Goal: Use online tool/utility: Utilize a website feature to perform a specific function

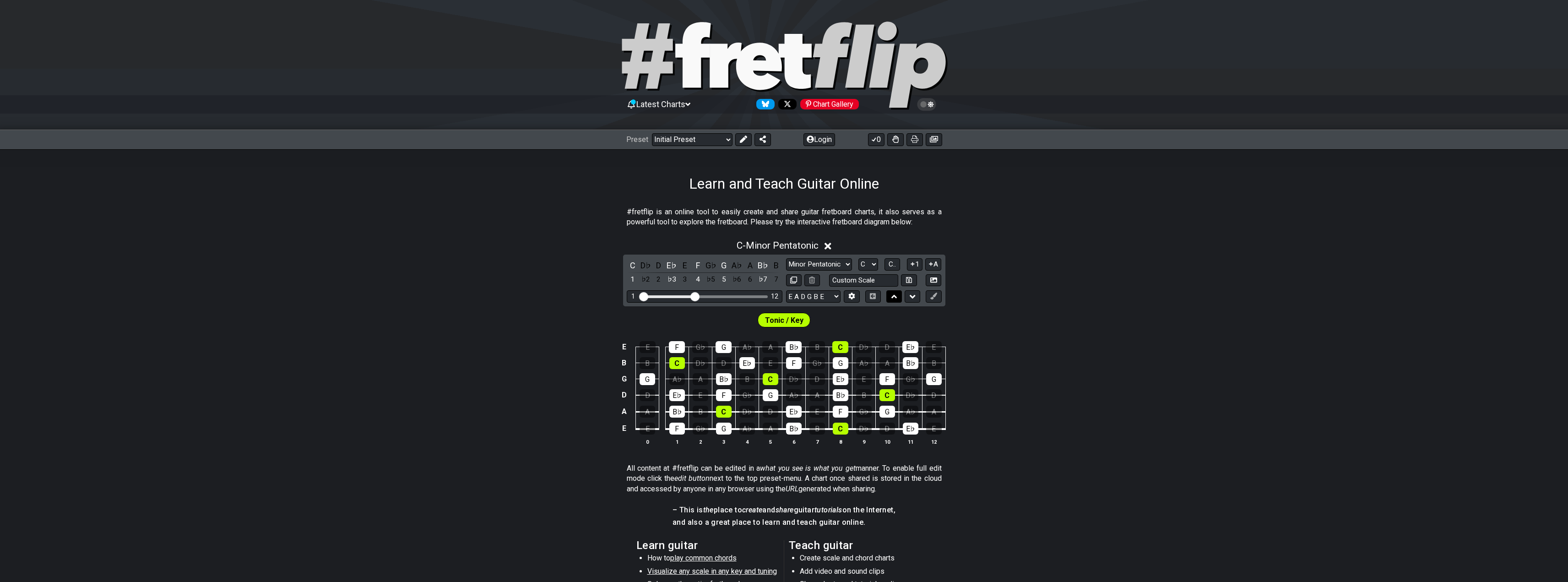
click at [892, 293] on icon at bounding box center [894, 296] width 6 height 9
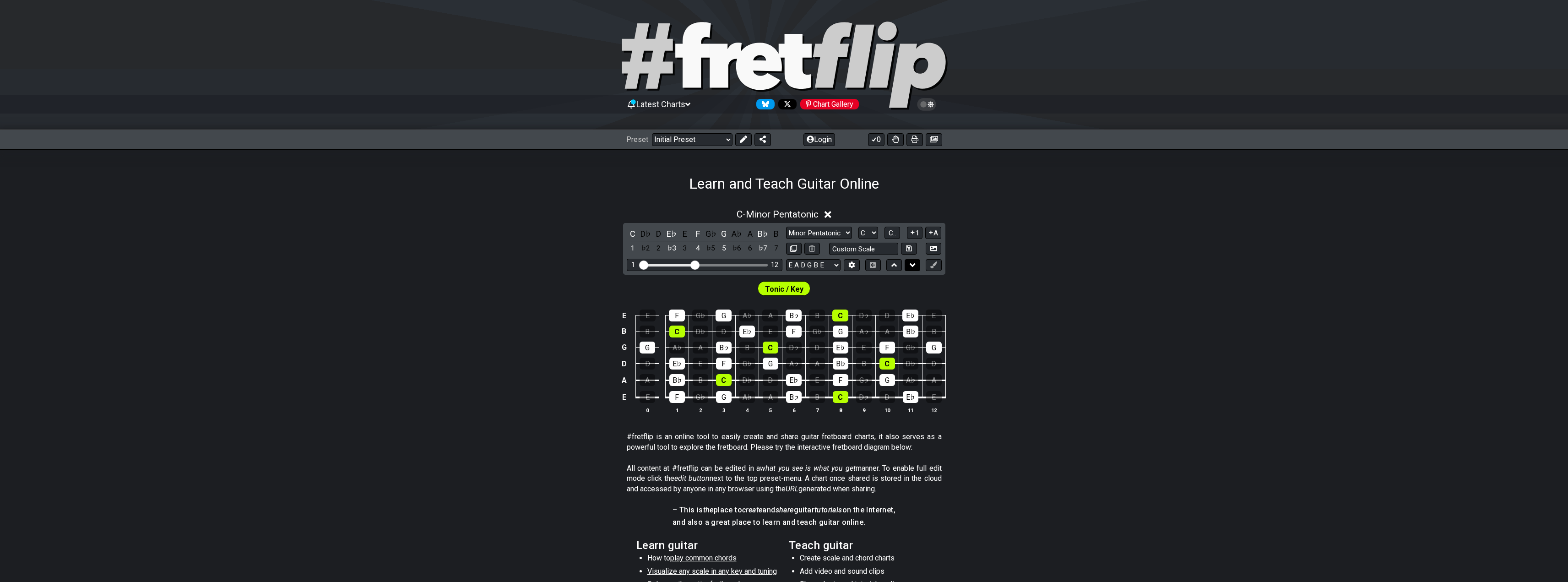
click at [913, 262] on icon at bounding box center [913, 265] width 6 height 9
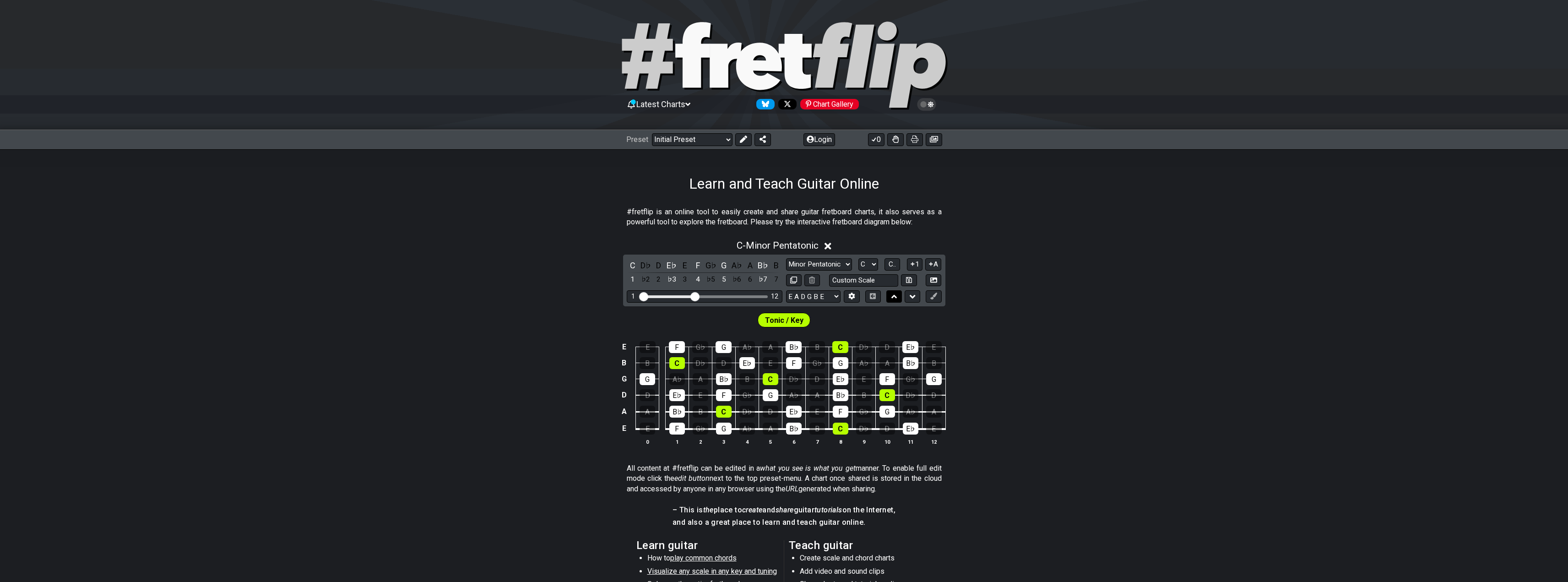
click at [894, 296] on icon at bounding box center [894, 296] width 6 height 3
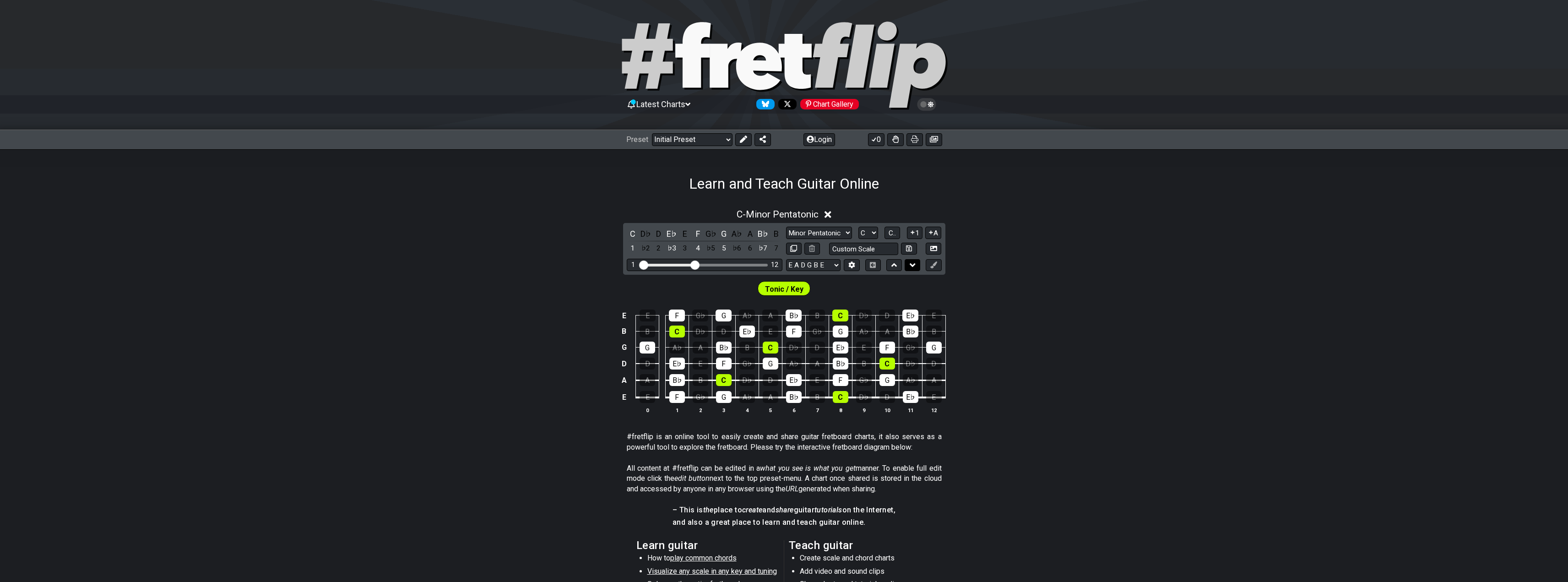
click at [912, 268] on icon at bounding box center [913, 265] width 6 height 9
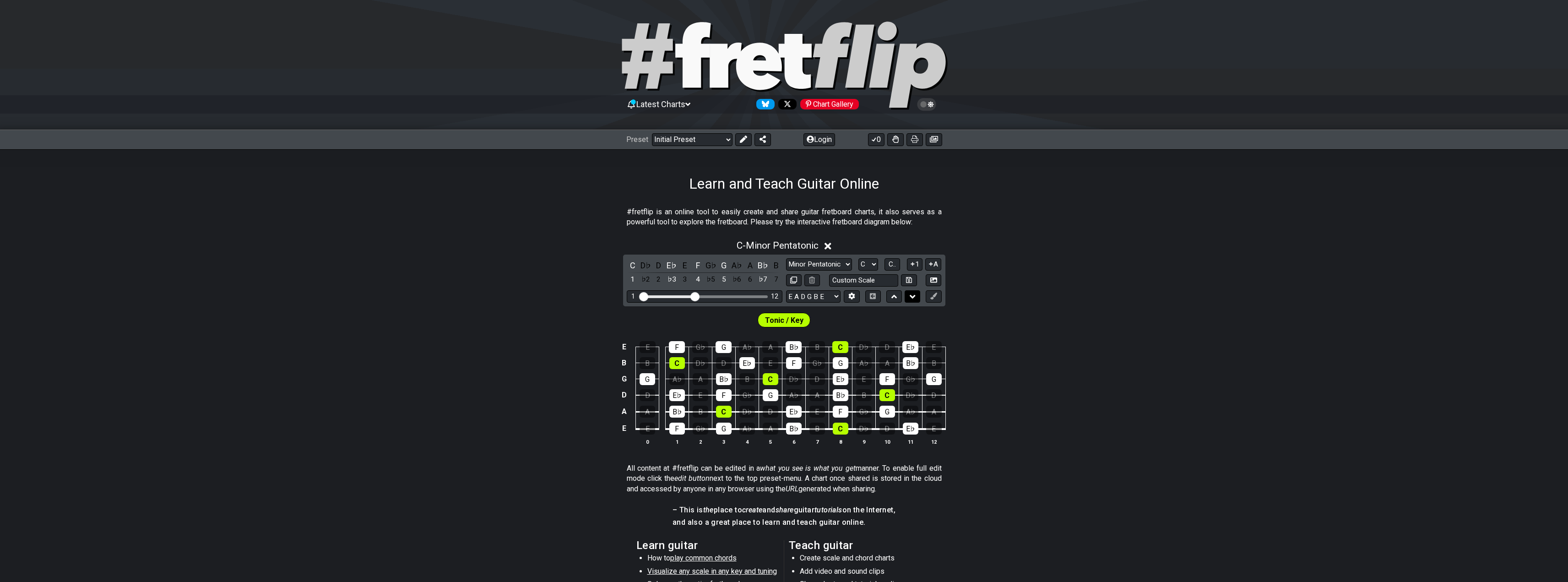
click at [914, 298] on icon at bounding box center [913, 296] width 6 height 9
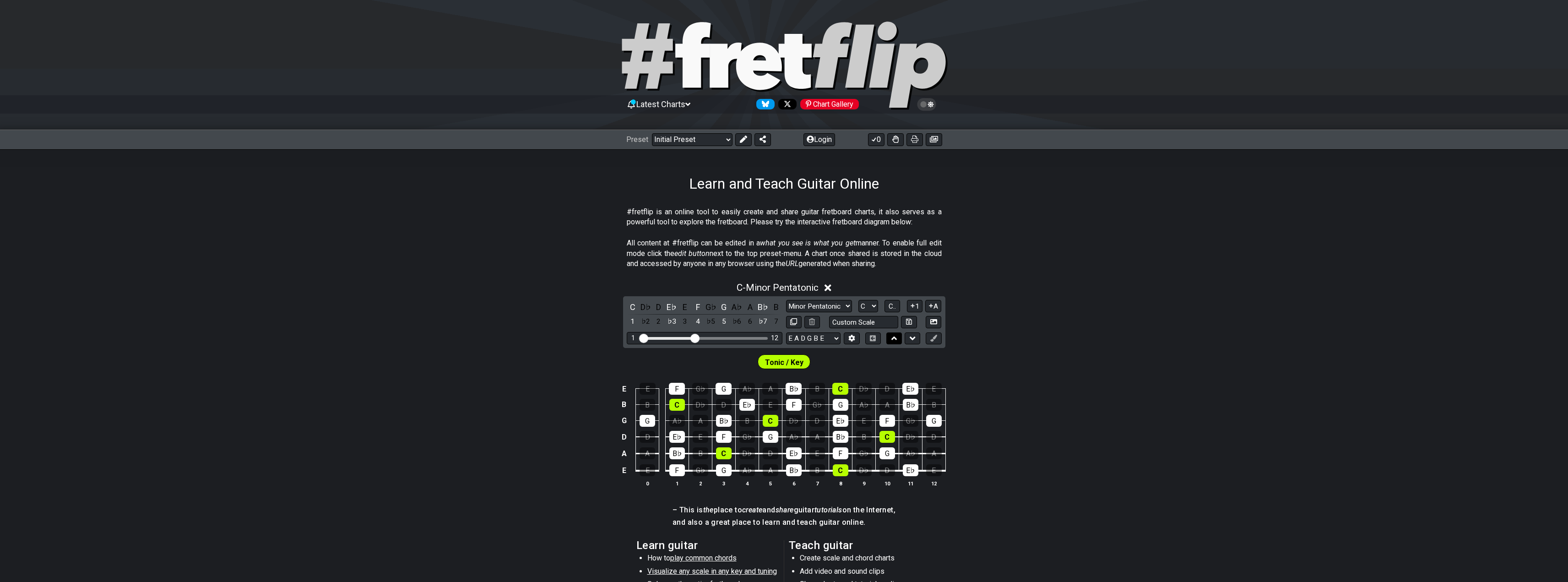
click at [897, 337] on icon at bounding box center [894, 338] width 6 height 9
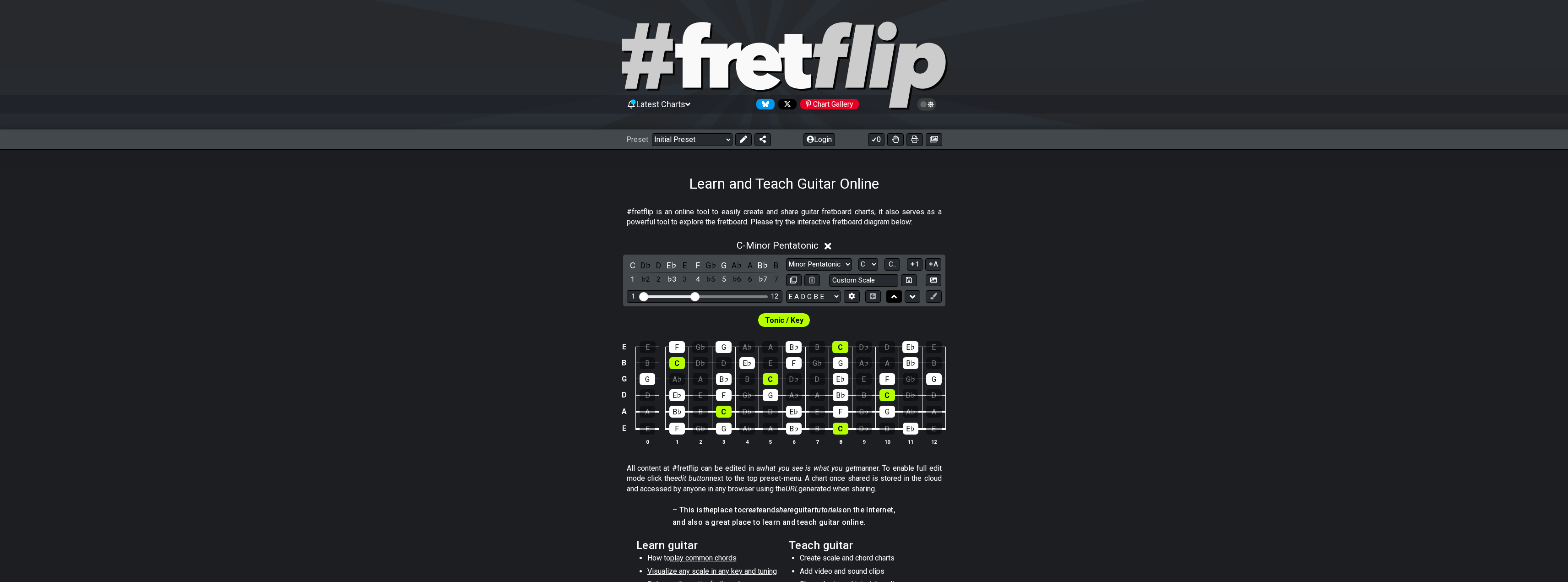
click at [893, 296] on icon at bounding box center [894, 296] width 6 height 3
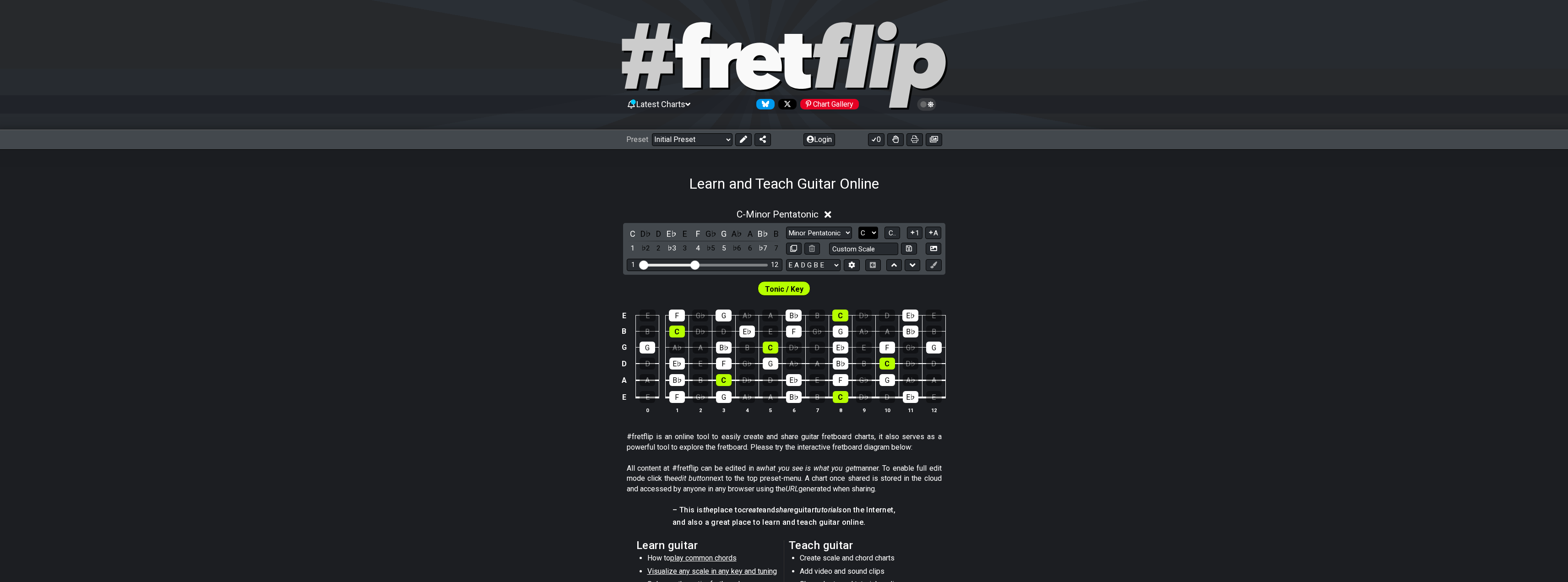
click at [872, 233] on select "A♭ A A♯ B♭ B C C♯ D♭ D D♯ E♭ E F F♯ G♭ G G♯" at bounding box center [868, 233] width 20 height 13
select select "A"
click at [858, 227] on select "A♭ A A♯ B♭ B C C♯ D♭ D D♯ E♭ E F F♯ G♭ G G♯" at bounding box center [868, 233] width 20 height 13
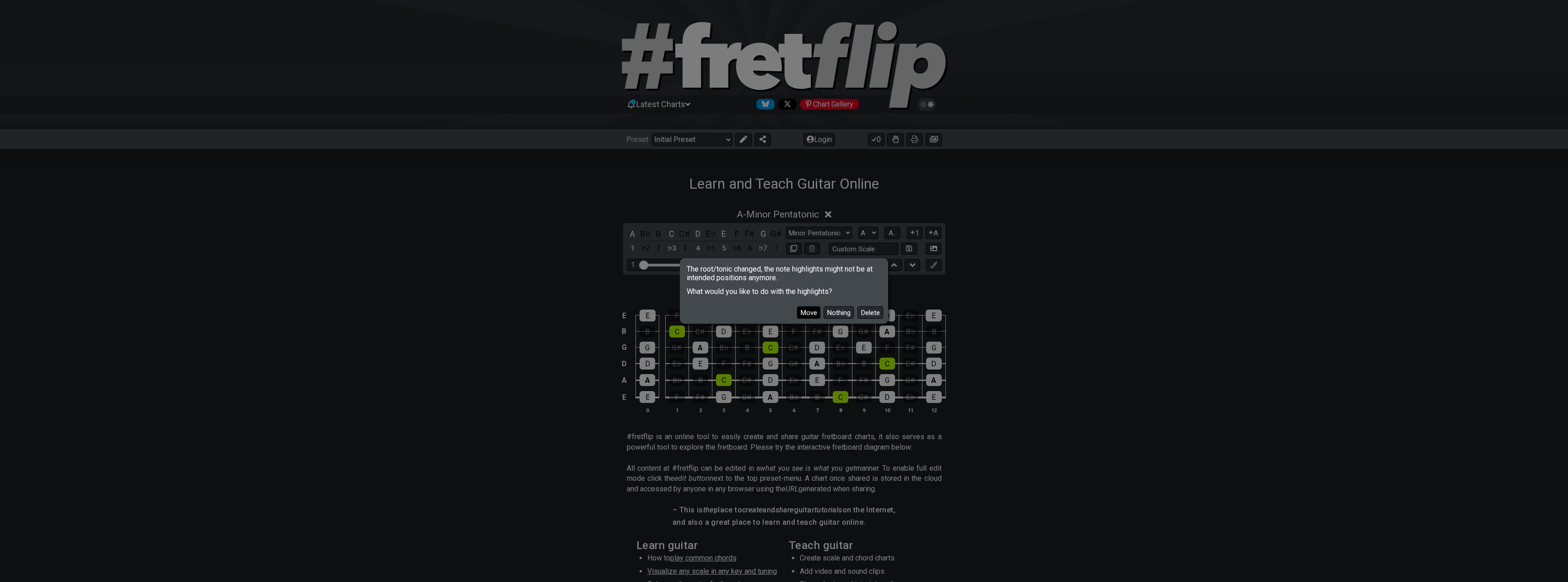
click at [803, 315] on button "Move" at bounding box center [808, 312] width 23 height 13
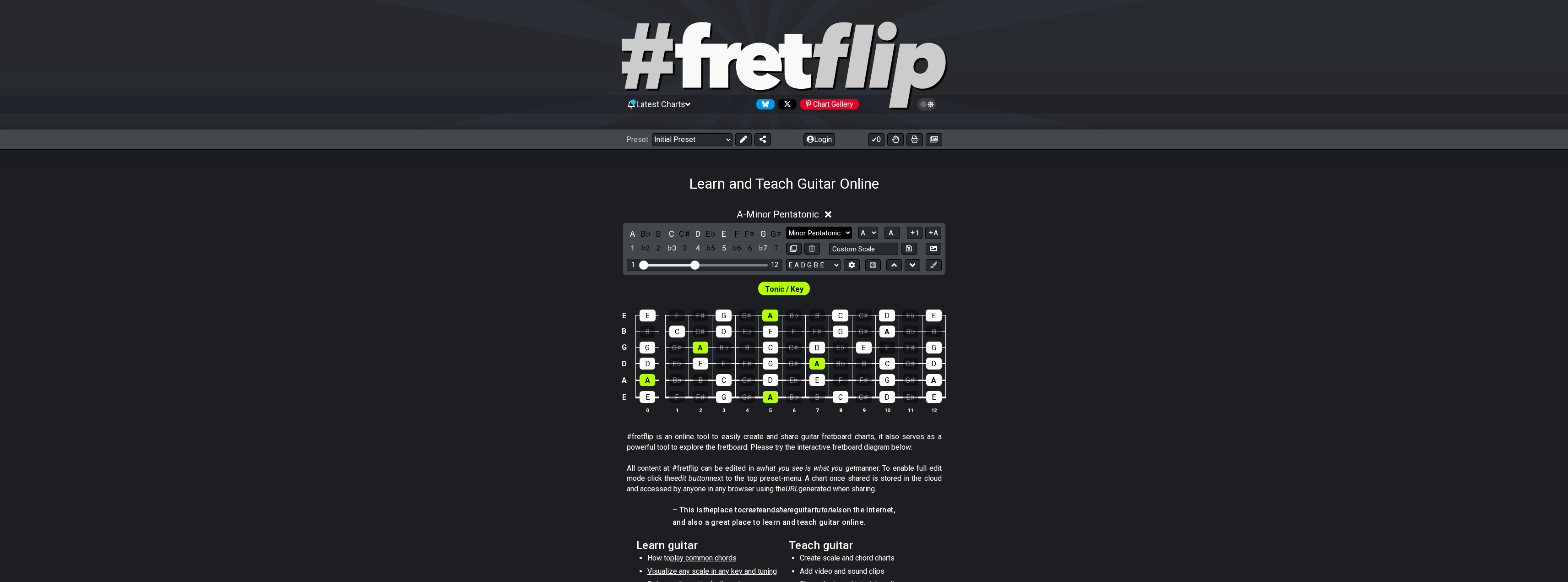
click at [844, 229] on select "Minor Pentatonic Click to edit Minor Pentatonic Major Pentatonic Minor Blues Ma…" at bounding box center [819, 233] width 66 height 13
select select "Major Pentatonic"
click at [786, 227] on select "Minor Pentatonic Click to edit Minor Pentatonic Major Pentatonic Minor Blues Ma…" at bounding box center [819, 233] width 66 height 13
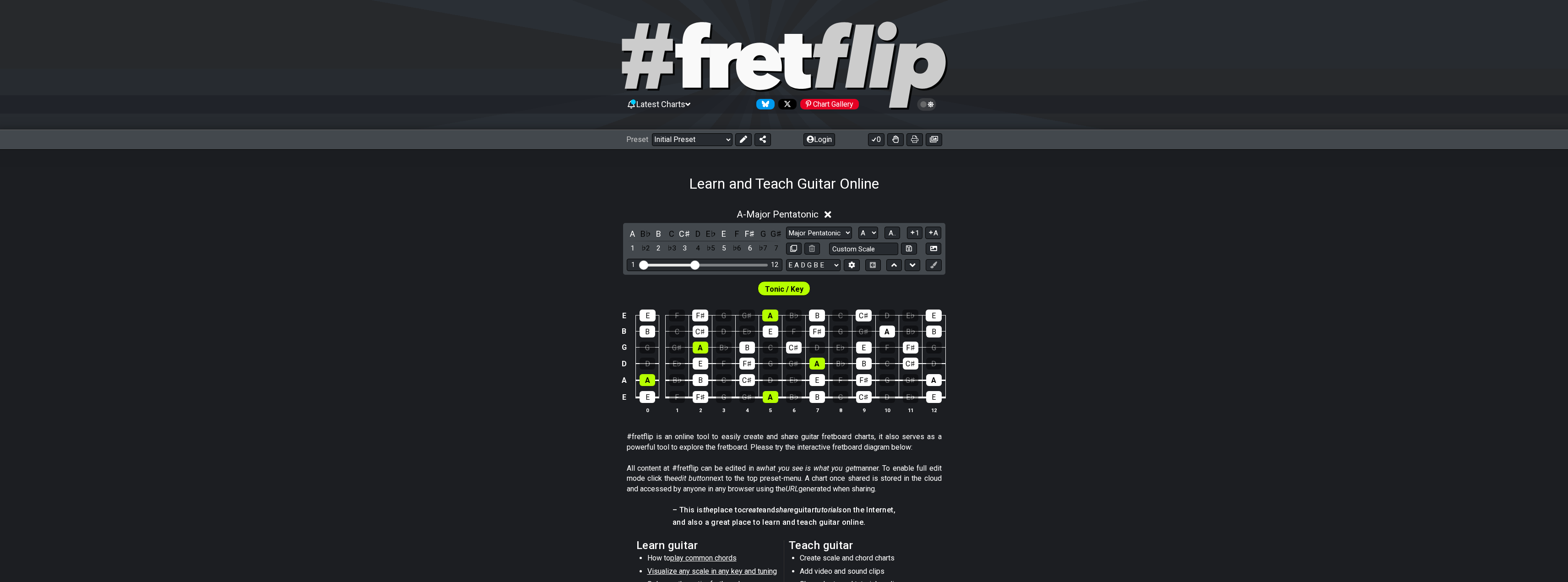
click at [867, 240] on div "Minor Pentatonic Click to edit Minor Pentatonic Major Pentatonic Minor Blues Ma…" at bounding box center [863, 240] width 155 height 29
click at [868, 231] on select "A♭ A A♯ B♭ B C C♯ D♭ D D♯ E♭ E F F♯ G♭ G G♯" at bounding box center [868, 233] width 20 height 13
select select "C"
click at [858, 227] on select "A♭ A A♯ B♭ B C C♯ D♭ D D♯ E♭ E F F♯ G♭ G G♯" at bounding box center [868, 233] width 20 height 13
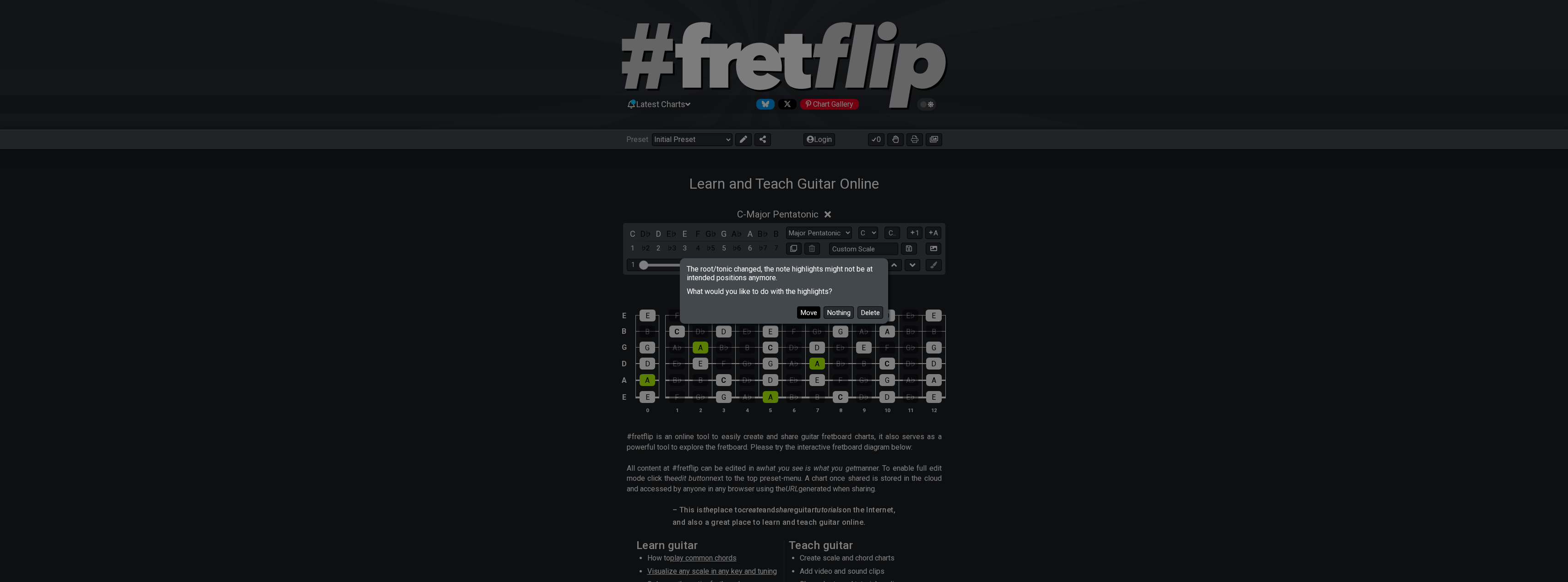
click at [809, 316] on button "Move" at bounding box center [808, 312] width 23 height 13
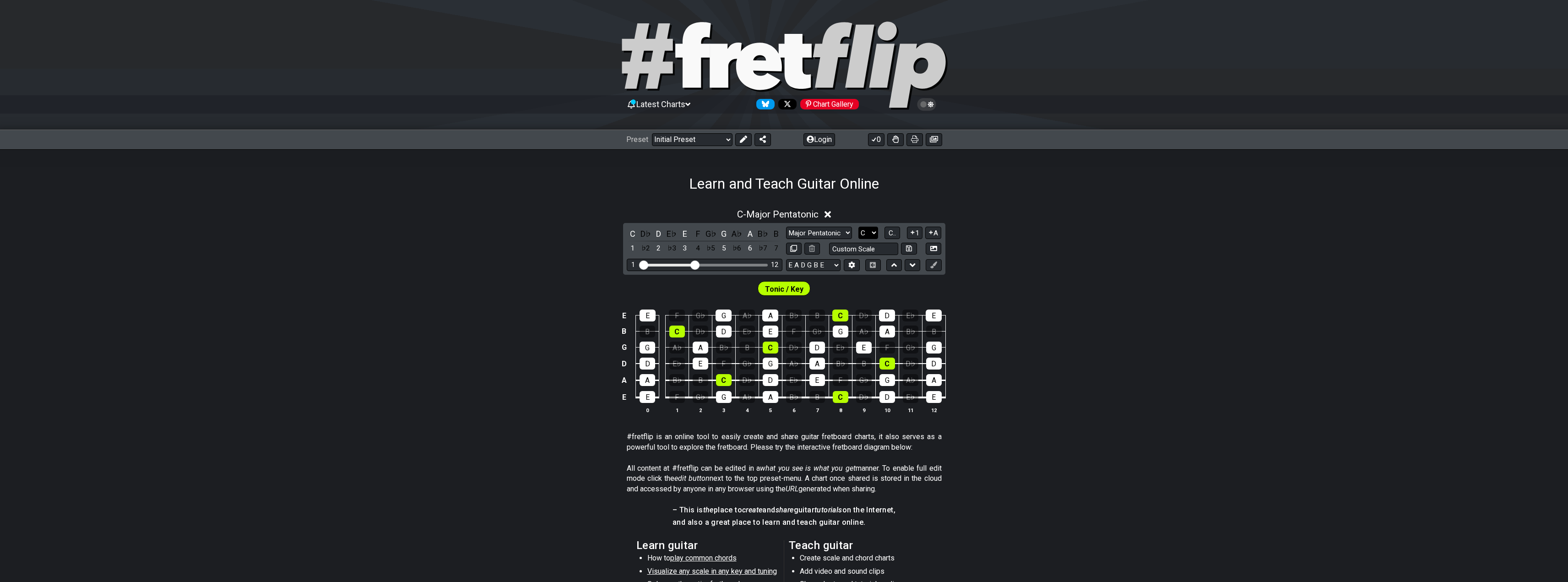
click at [874, 235] on select "A♭ A A♯ B♭ B C C♯ D♭ D D♯ E♭ E F F♯ G♭ G G♯" at bounding box center [868, 233] width 20 height 13
click at [874, 234] on select "A♭ A A♯ B♭ B C C♯ D♭ D D♯ E♭ E F F♯ G♭ G G♯" at bounding box center [868, 233] width 20 height 13
drag, startPoint x: 837, startPoint y: 227, endPoint x: 832, endPoint y: 232, distance: 7.1
click at [832, 229] on select "Minor Pentatonic Click to edit Minor Pentatonic Major Pentatonic Minor Blues Ma…" at bounding box center [819, 233] width 66 height 13
select select "Minor Pentatonic"
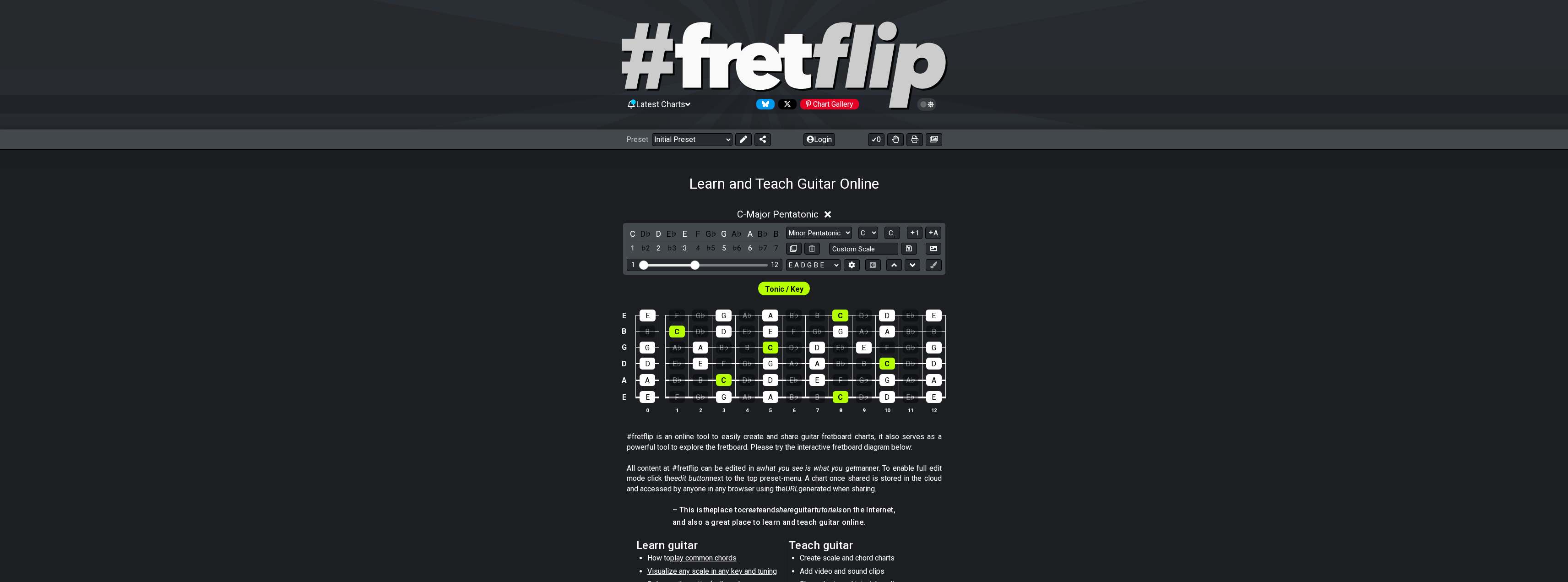
click at [786, 227] on select "Minor Pentatonic Click to edit Minor Pentatonic Major Pentatonic Minor Blues Ma…" at bounding box center [819, 233] width 66 height 13
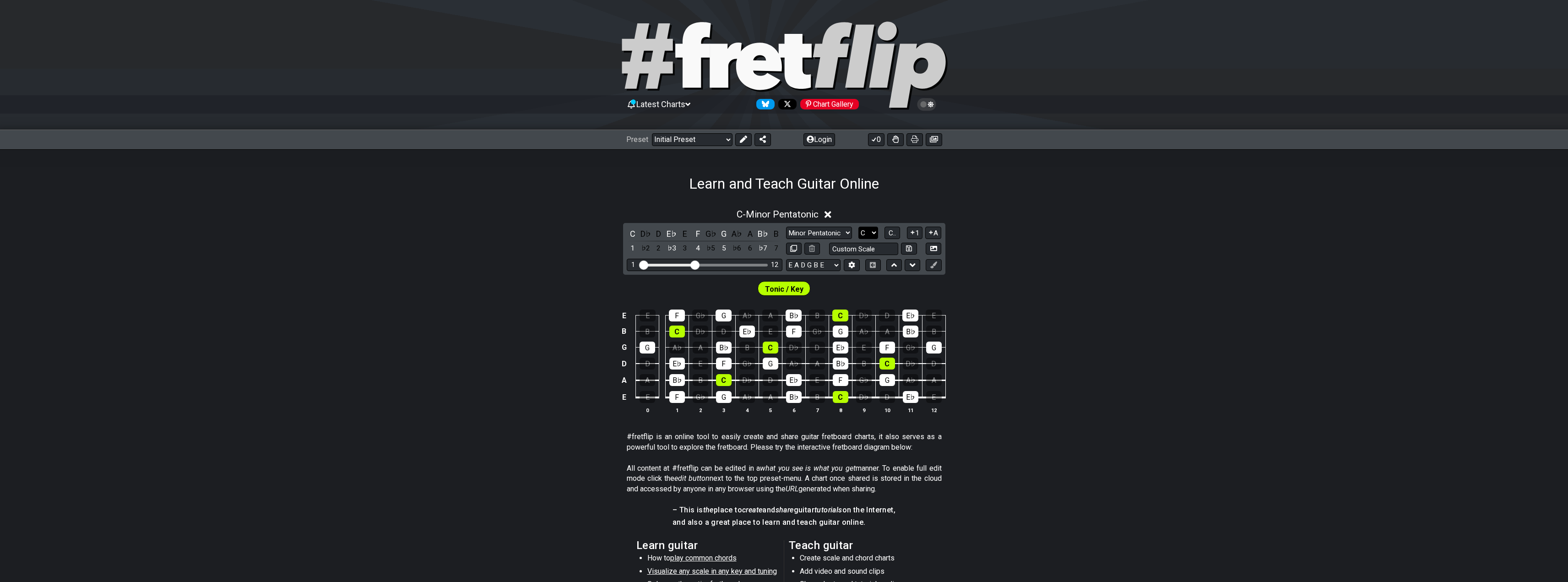
click at [862, 233] on select "A♭ A A♯ B♭ B C C♯ D♭ D D♯ E♭ E F F♯ G♭ G G♯" at bounding box center [868, 233] width 20 height 13
click at [858, 227] on select "A♭ A A♯ B♭ B C C♯ D♭ D D♯ E♭ E F F♯ G♭ G G♯" at bounding box center [868, 233] width 20 height 13
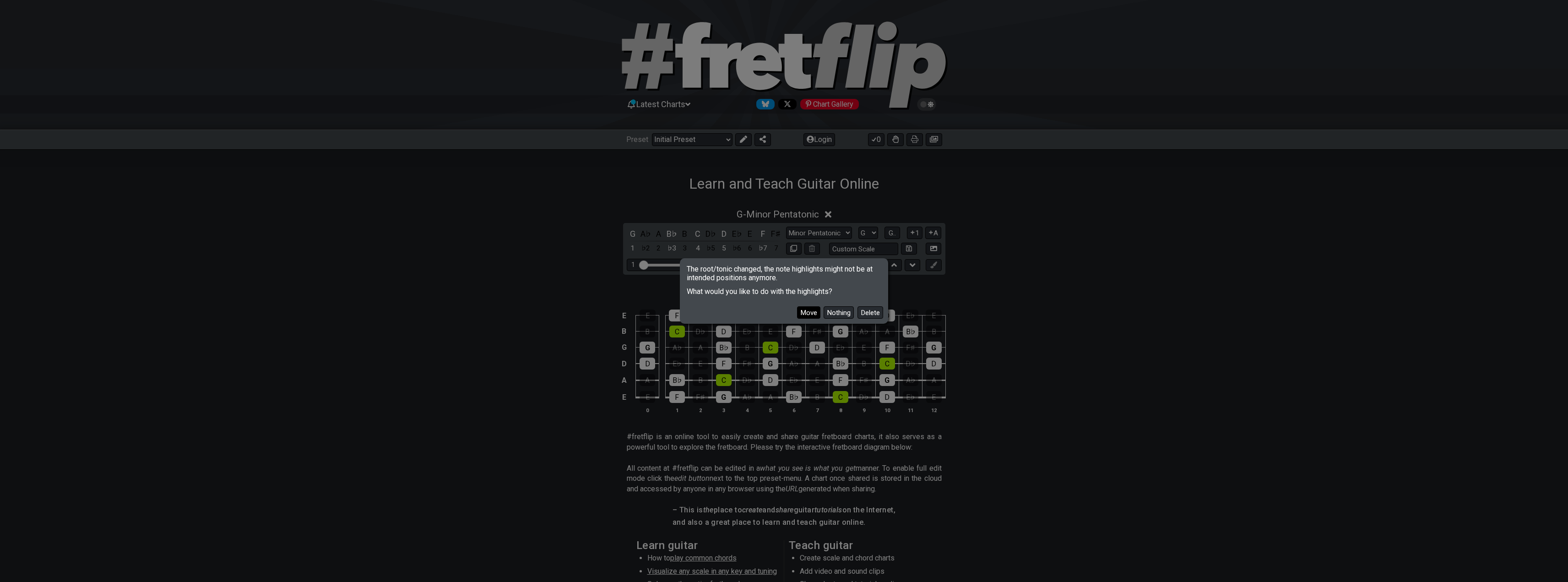
click at [807, 312] on button "Move" at bounding box center [808, 312] width 23 height 13
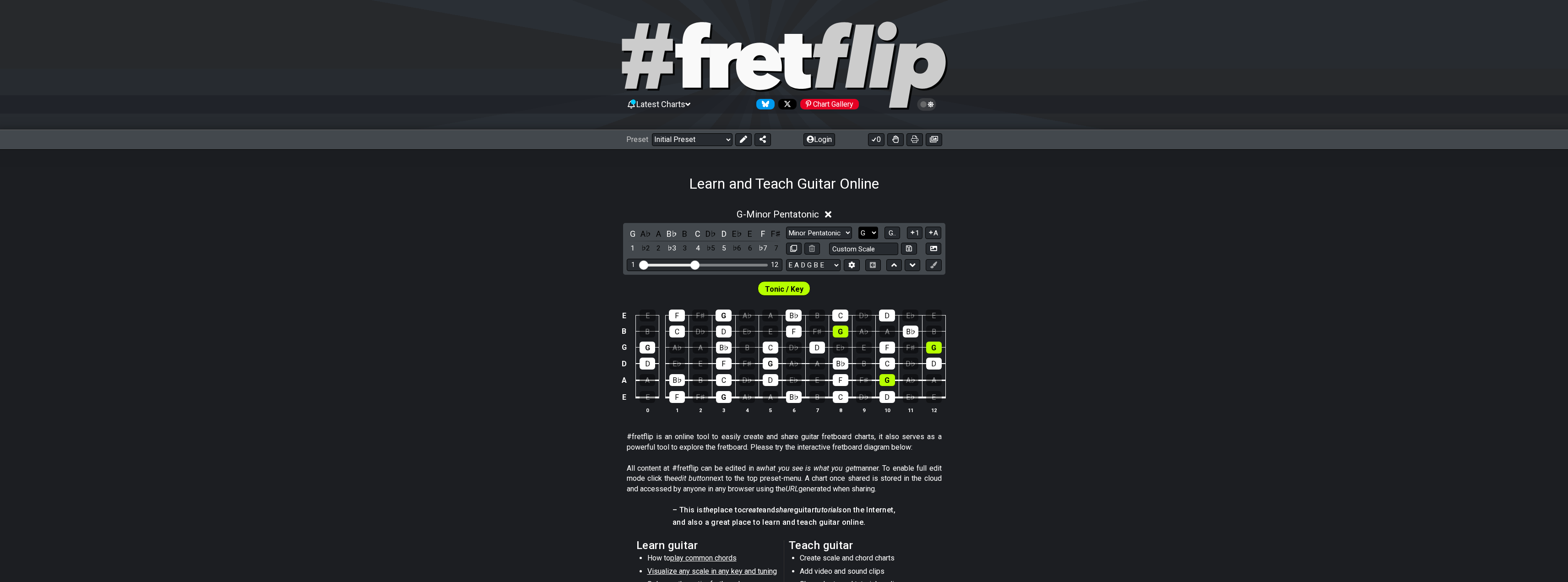
click at [867, 235] on select "A♭ A A♯ B♭ B C C♯ D♭ D D♯ E♭ E F F♯ G♭ G G♯" at bounding box center [868, 233] width 20 height 13
click at [858, 227] on select "A♭ A A♯ B♭ B C C♯ D♭ D D♯ E♭ E F F♯ G♭ G G♯" at bounding box center [868, 233] width 20 height 13
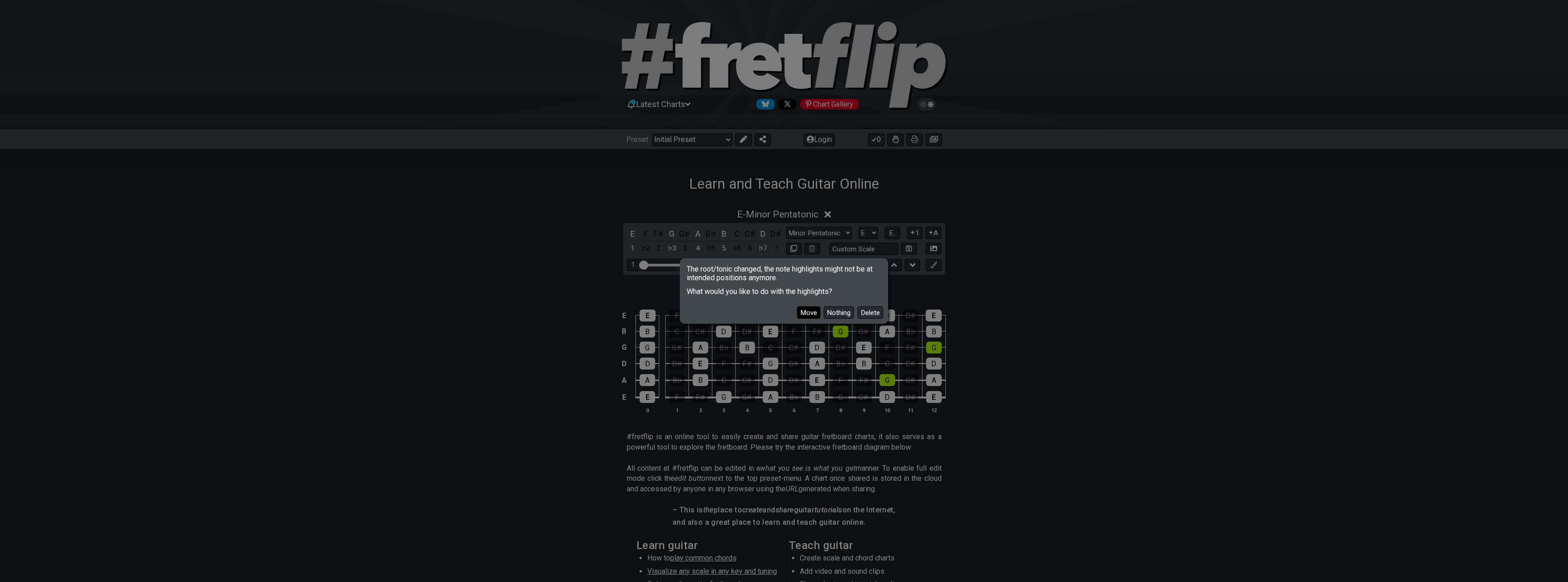
click at [812, 311] on button "Move" at bounding box center [808, 312] width 23 height 13
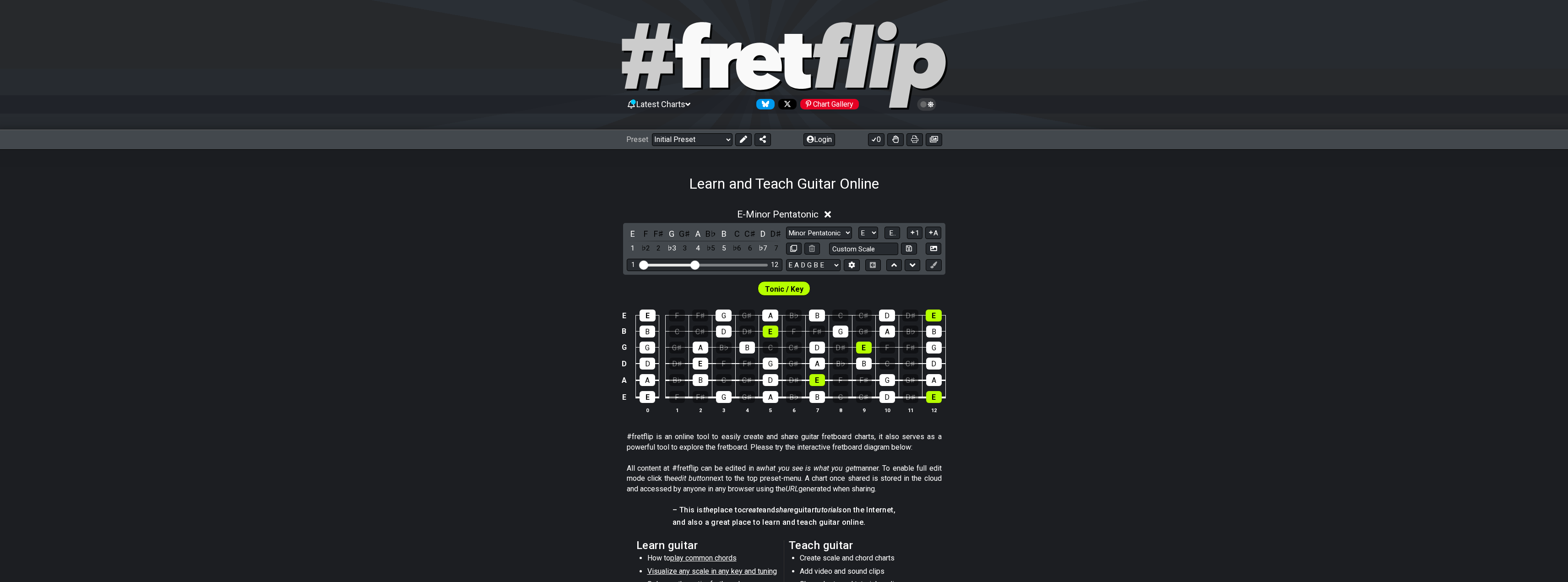
click at [865, 225] on div "E F F♯ G G♯ A B♭ B C C♯ D D♯ 1 ♭2 2 ♭3 3 4 ♭5 5 ♭6 6 ♭7 7 Minor Pentatonic Clic…" at bounding box center [784, 249] width 322 height 52
click at [876, 234] on select "A♭ A A♯ B♭ B C C♯ D♭ D D♯ E♭ E F F♯ G♭ G G♯" at bounding box center [868, 233] width 20 height 13
click at [858, 227] on select "A♭ A A♯ B♭ B C C♯ D♭ D D♯ E♭ E F F♯ G♭ G G♯" at bounding box center [868, 233] width 20 height 13
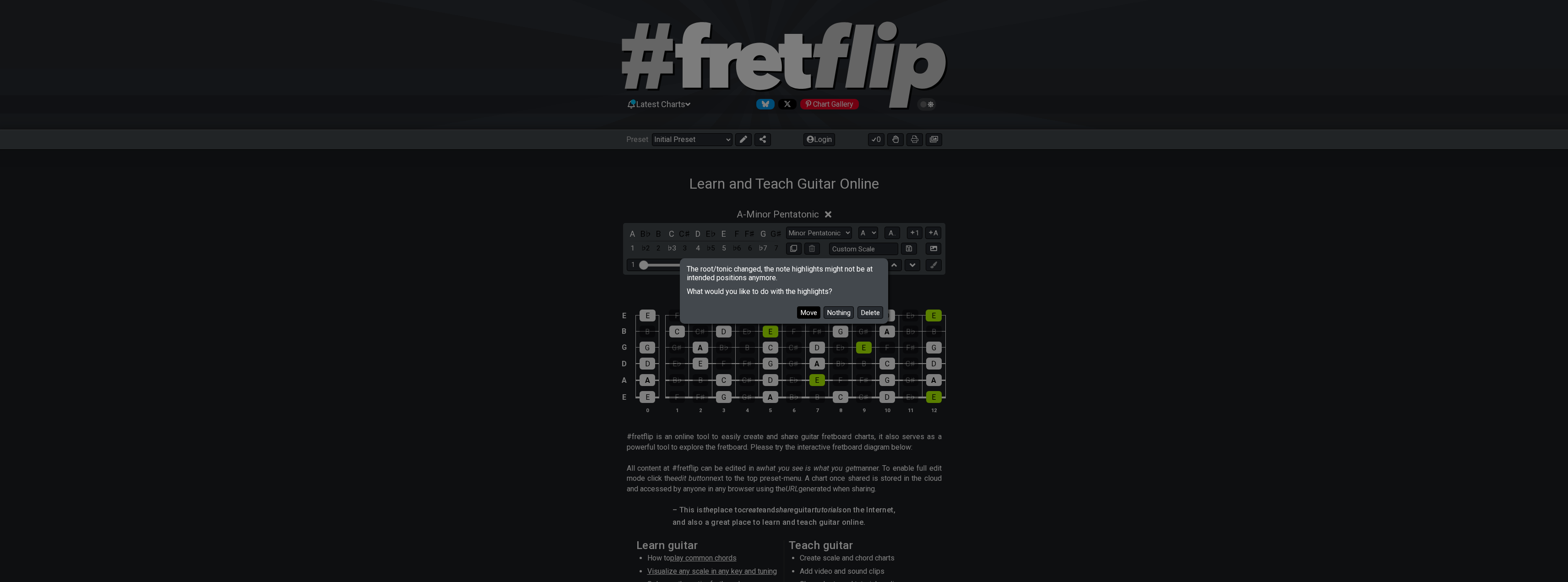
click at [809, 312] on button "Move" at bounding box center [808, 312] width 23 height 13
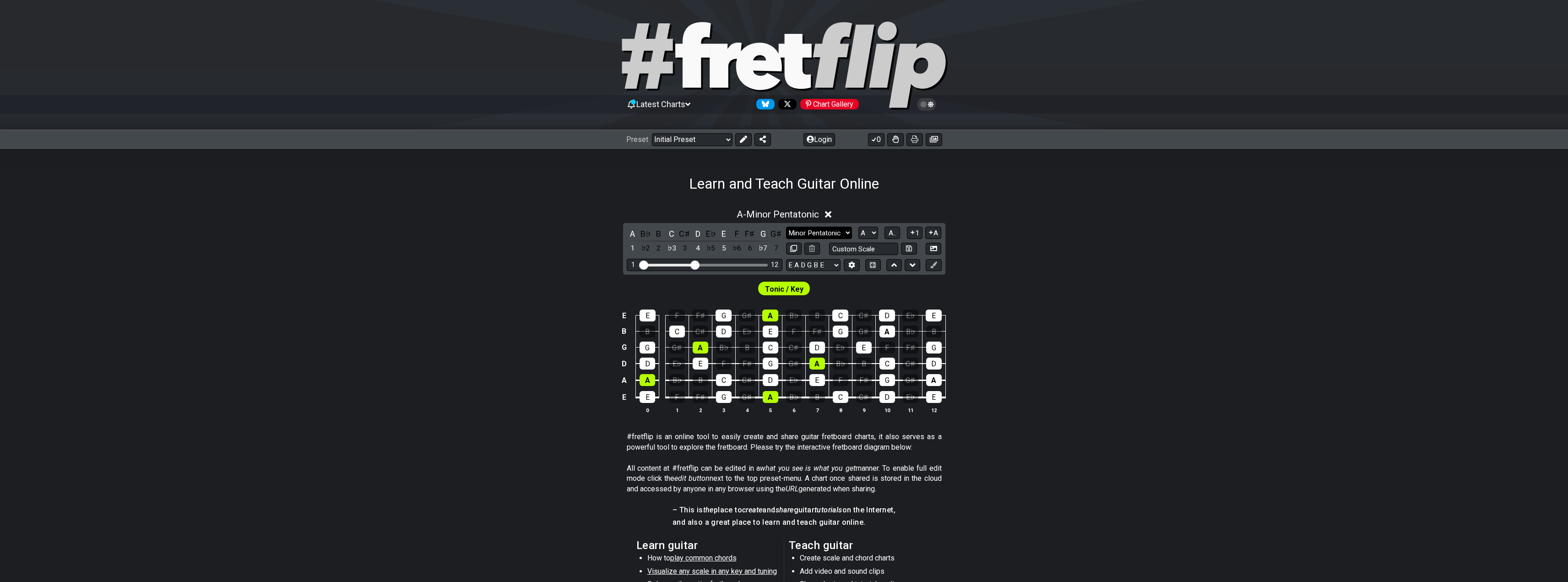
click at [816, 232] on select "Minor Pentatonic Click to edit Minor Pentatonic Major Pentatonic Minor Blues Ma…" at bounding box center [819, 233] width 66 height 13
click at [834, 230] on select "Minor Pentatonic Click to edit Minor Pentatonic Major Pentatonic Minor Blues Ma…" at bounding box center [819, 233] width 66 height 13
click at [865, 234] on select "A♭ A A♯ B♭ B C C♯ D♭ D D♯ E♭ E F F♯ G♭ G G♯" at bounding box center [868, 233] width 20 height 13
click at [858, 227] on select "A♭ A A♯ B♭ B C C♯ D♭ D D♯ E♭ E F F♯ G♭ G G♯" at bounding box center [868, 233] width 20 height 13
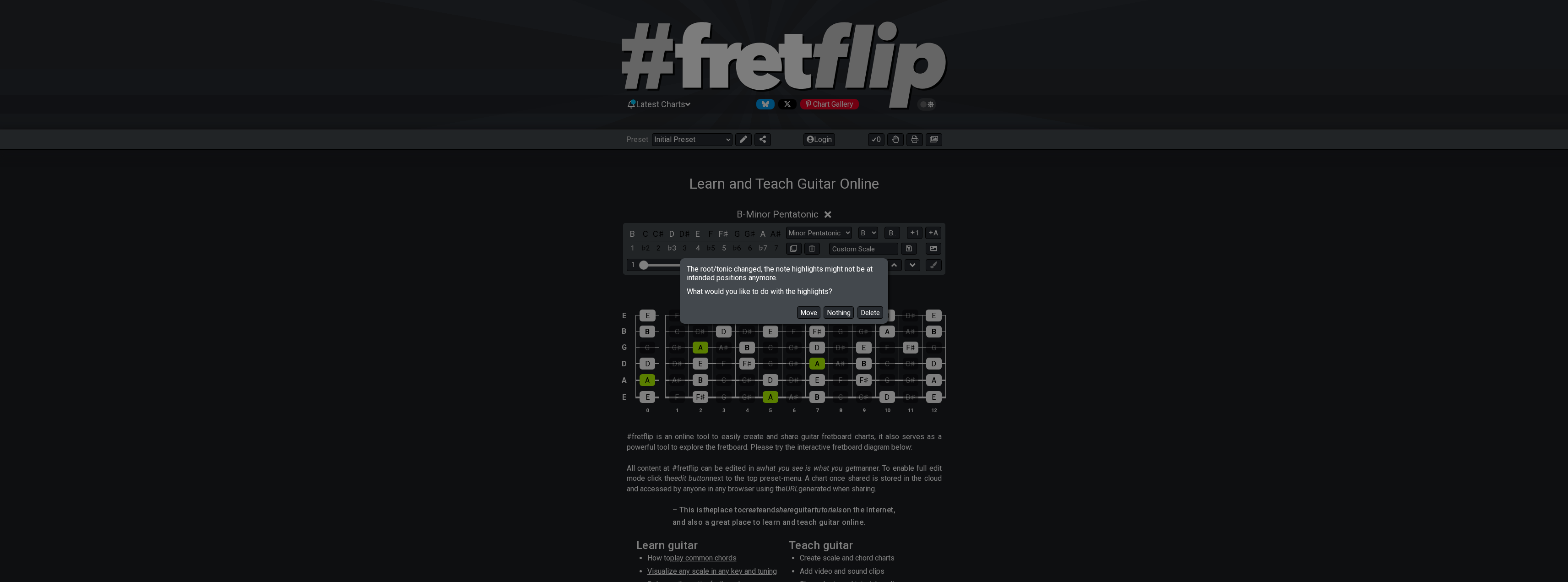
click at [802, 316] on button "Move" at bounding box center [808, 312] width 23 height 13
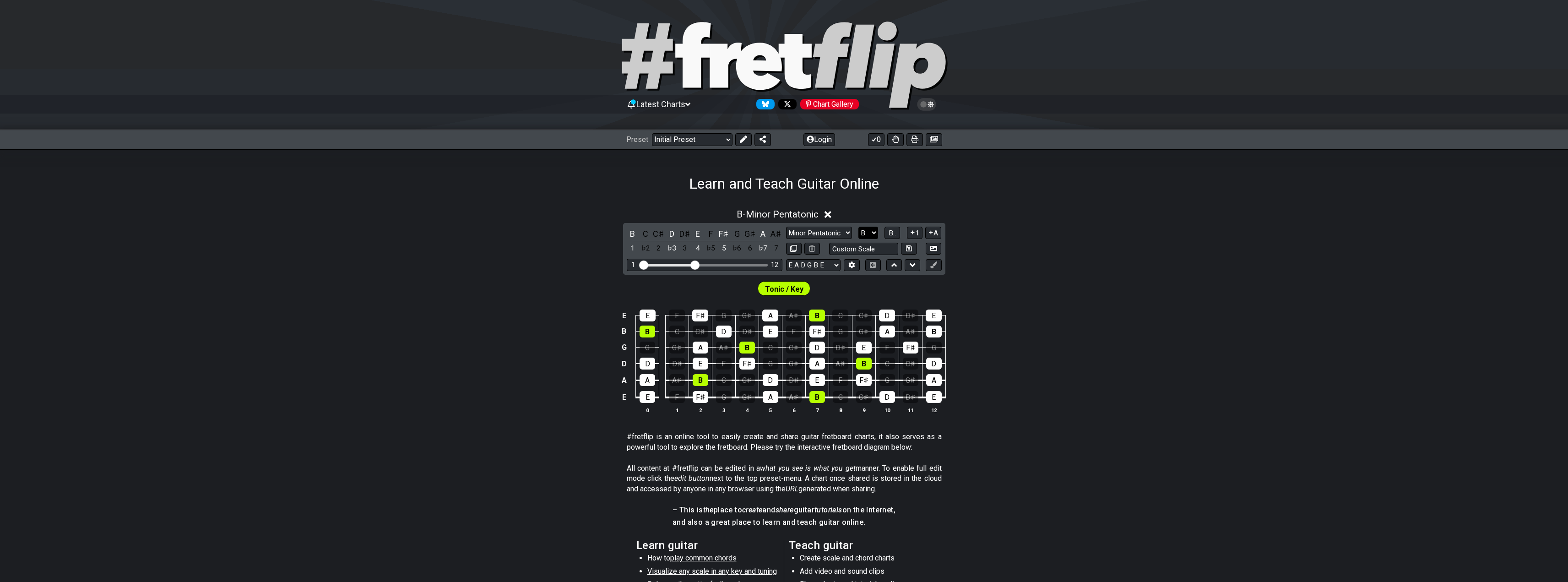
click at [871, 230] on select "A♭ A A♯ B♭ B C C♯ D♭ D D♯ E♭ E F F♯ G♭ G G♯" at bounding box center [868, 233] width 20 height 13
select select "E"
click at [858, 227] on select "A♭ A A♯ B♭ B C C♯ D♭ D D♯ E♭ E F F♯ G♭ G G♯" at bounding box center [868, 233] width 20 height 13
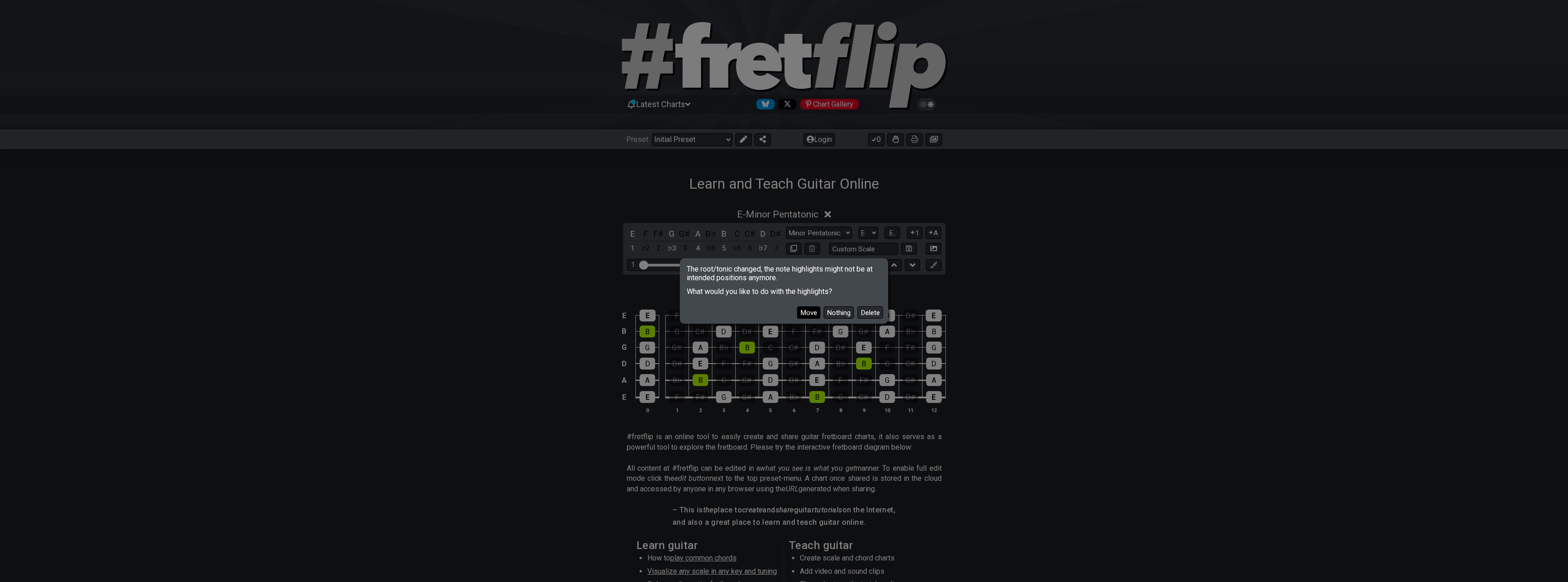
click at [807, 312] on button "Move" at bounding box center [808, 312] width 23 height 13
